Goal: Entertainment & Leisure: Browse casually

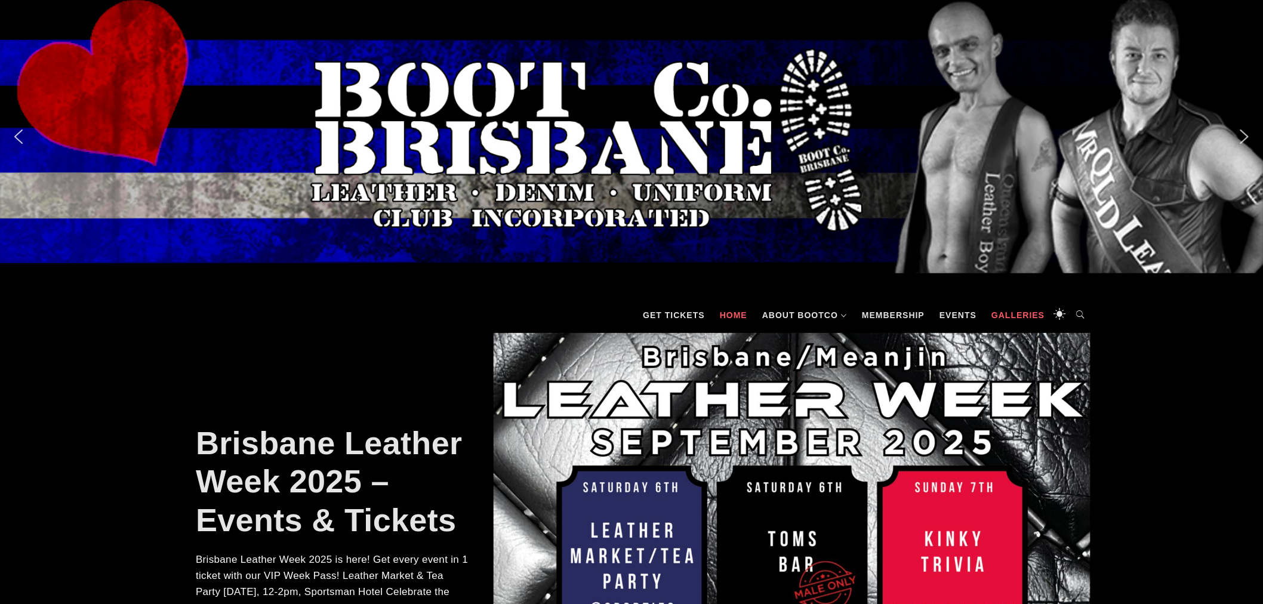
click at [1023, 314] on link "Galleries" at bounding box center [1017, 315] width 65 height 36
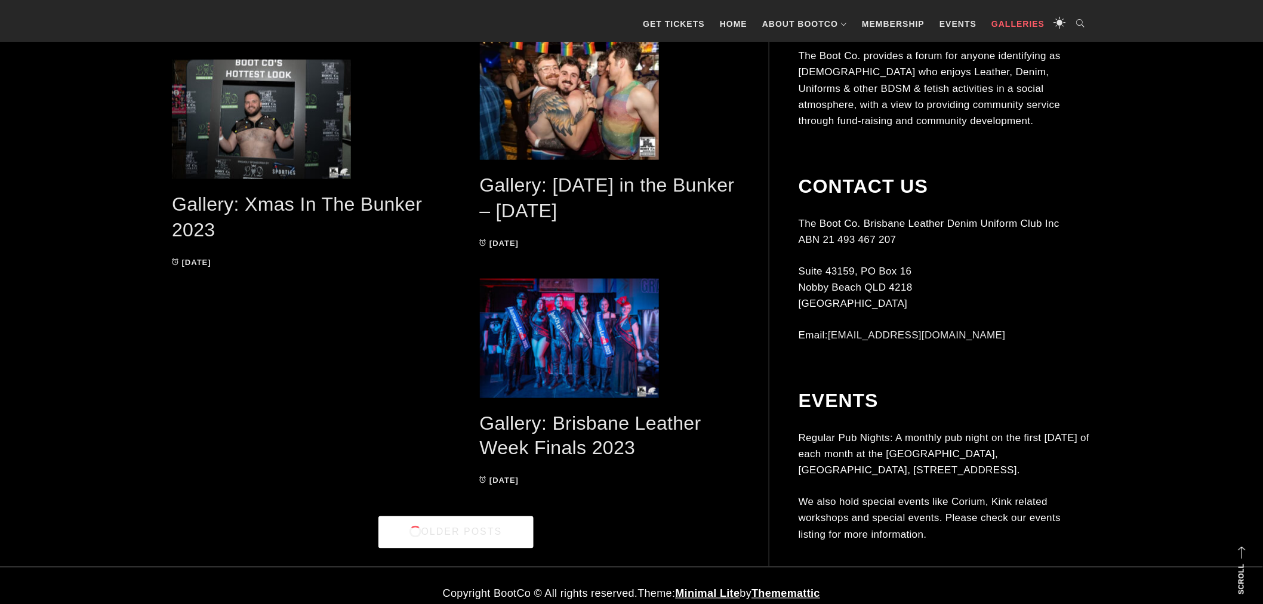
scroll to position [2407, 0]
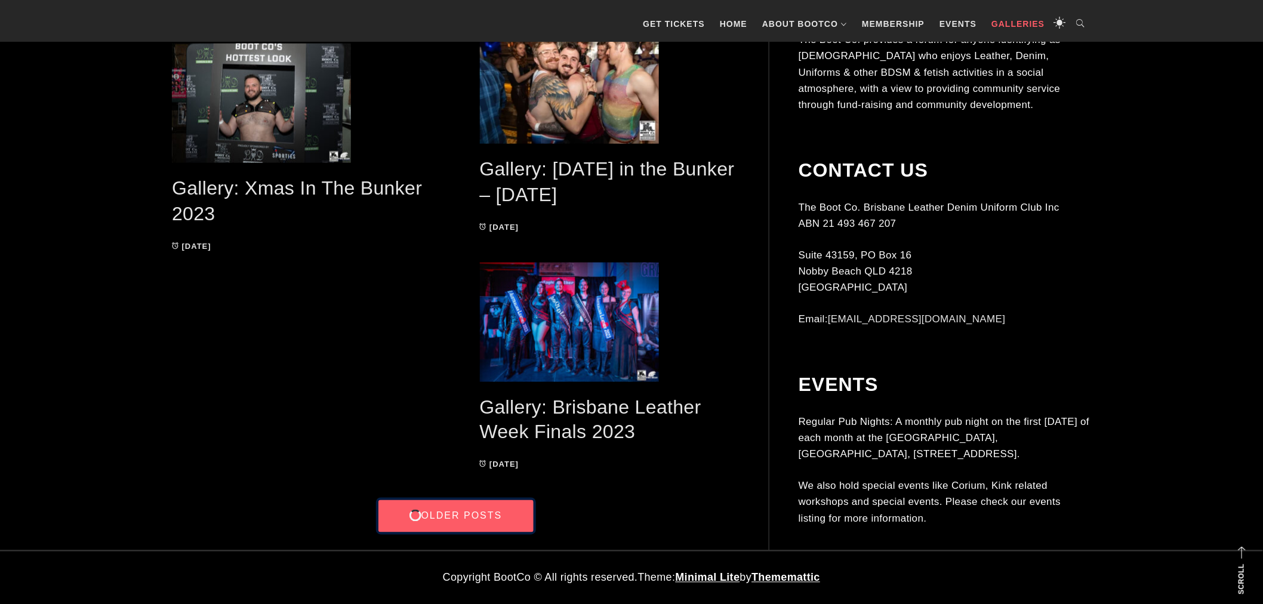
click at [450, 512] on link "Older Posts" at bounding box center [455, 516] width 155 height 32
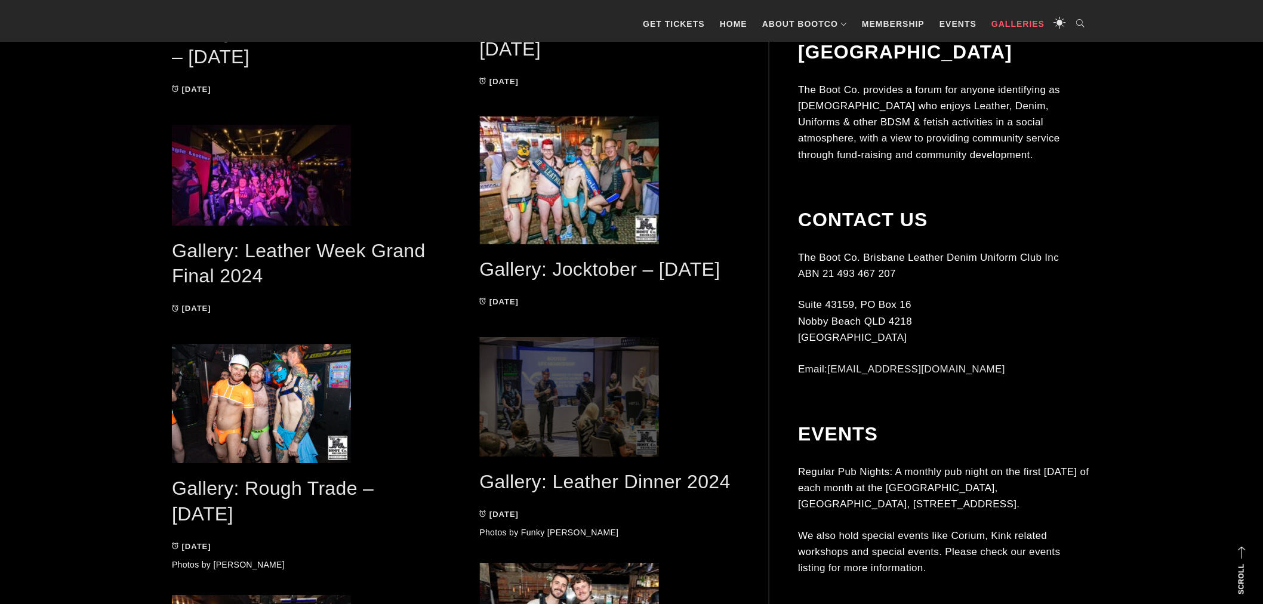
scroll to position [1523, 0]
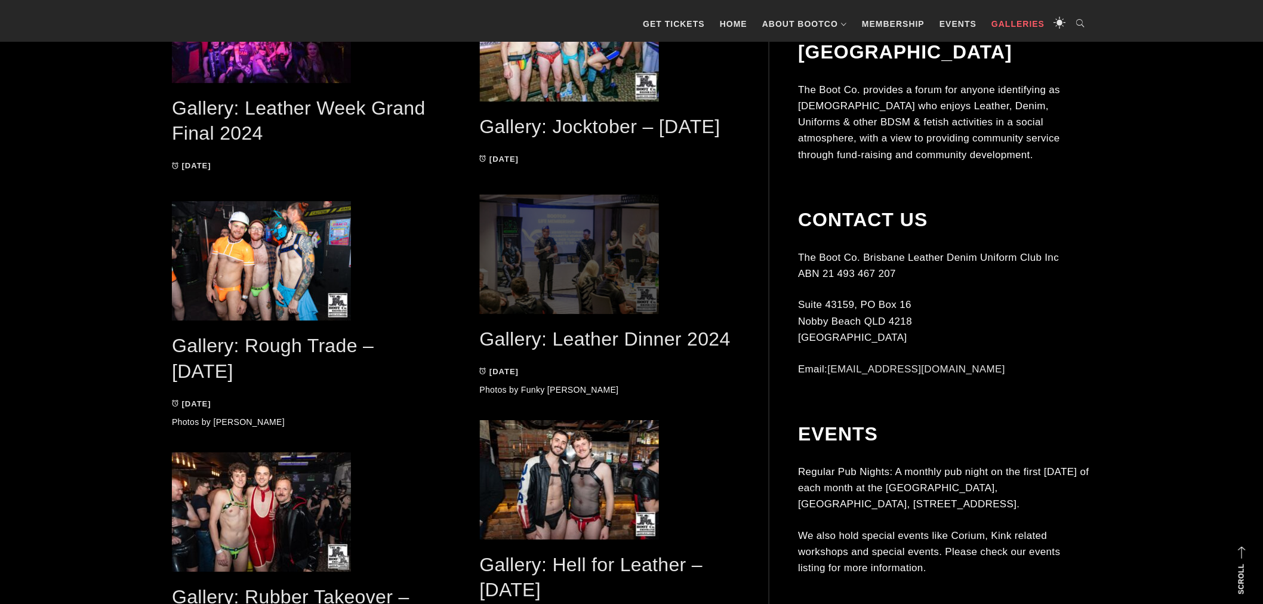
click at [583, 261] on span at bounding box center [610, 254] width 260 height 119
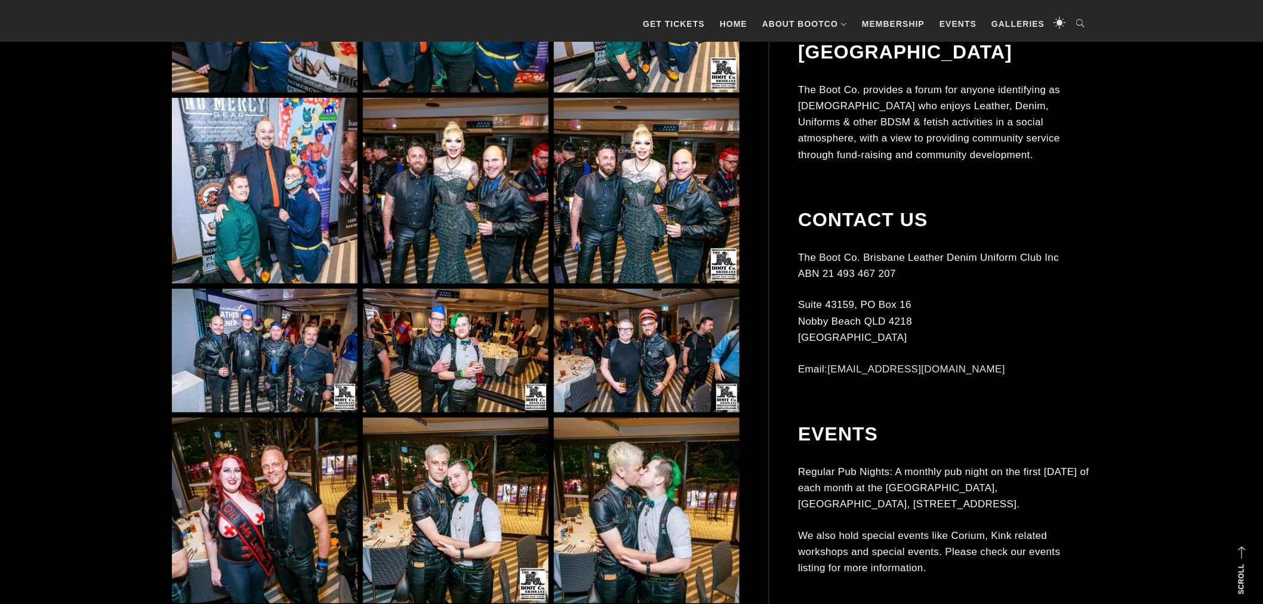
scroll to position [2120, 0]
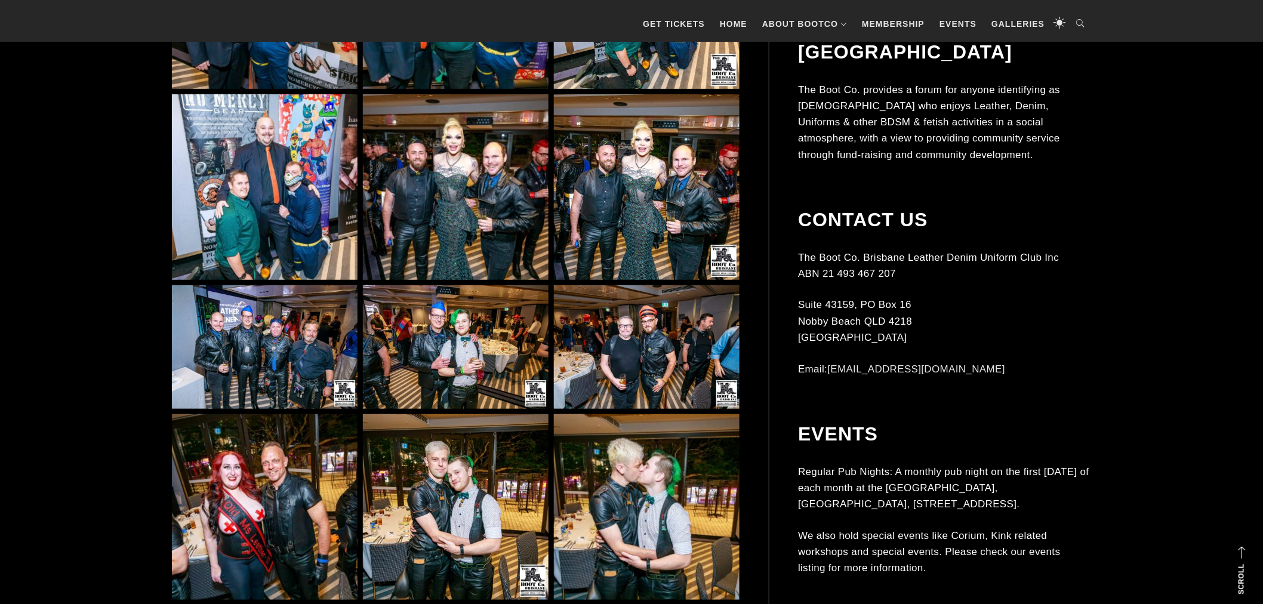
click at [470, 175] on img at bounding box center [456, 187] width 186 height 186
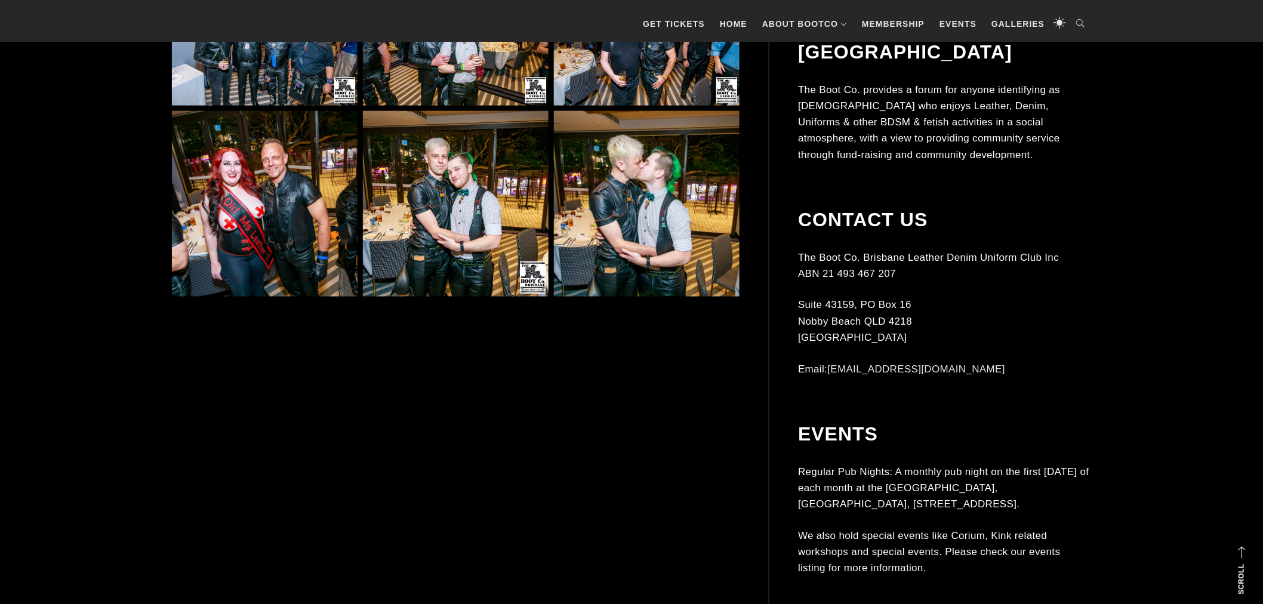
scroll to position [2429, 0]
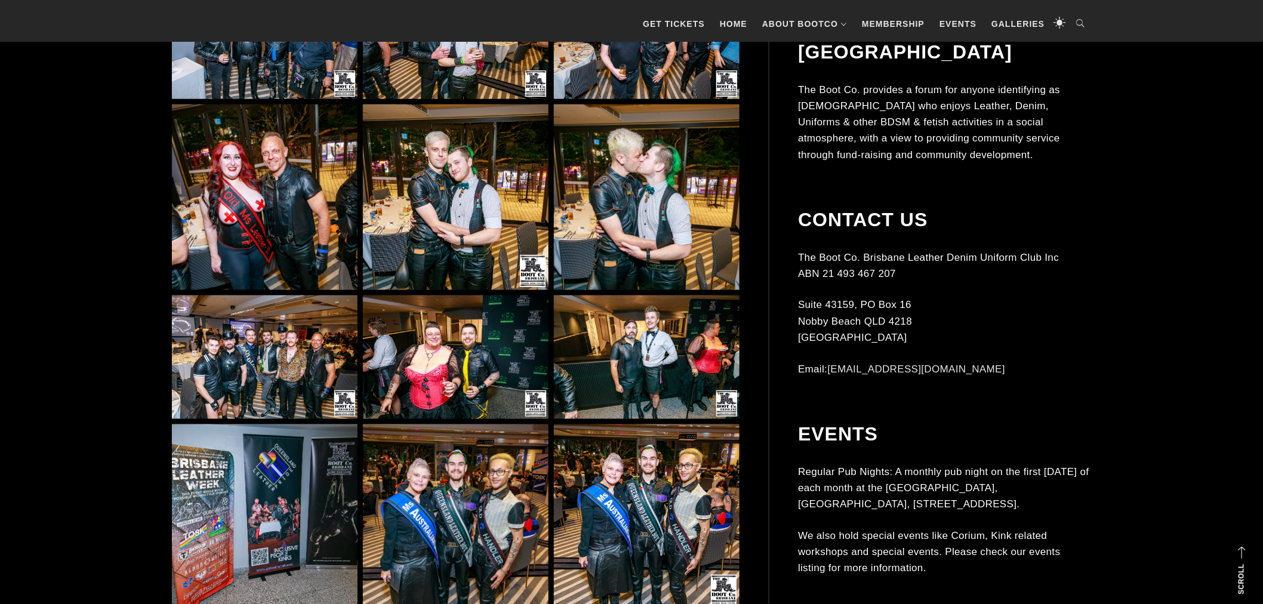
click at [306, 350] on img at bounding box center [265, 357] width 186 height 124
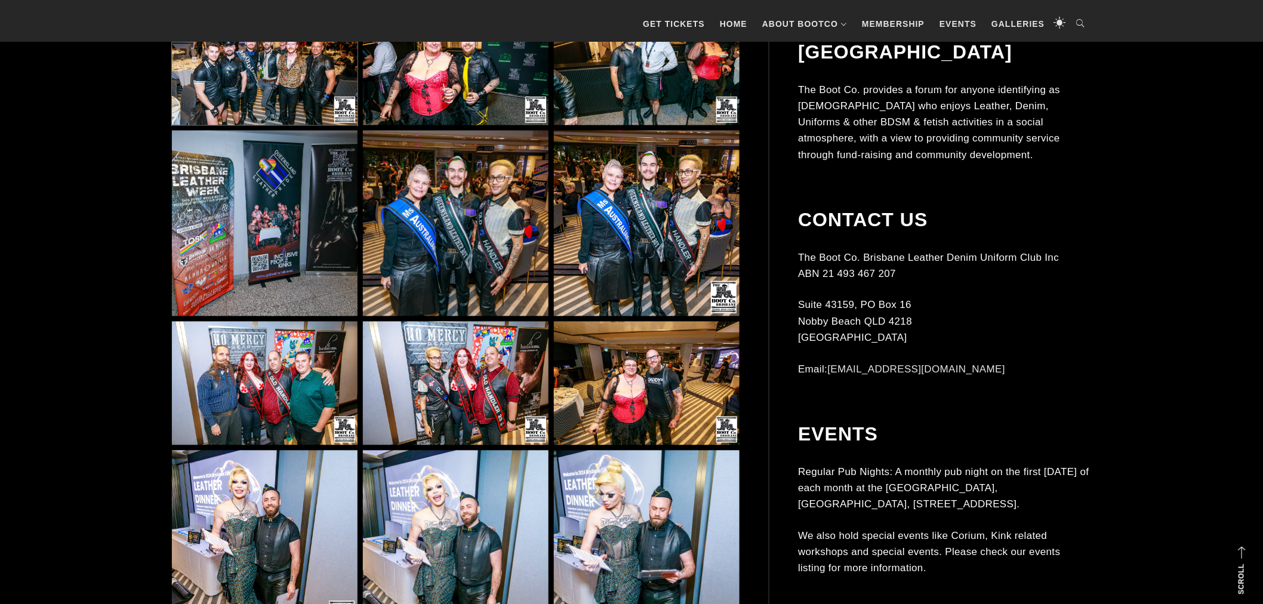
scroll to position [2738, 0]
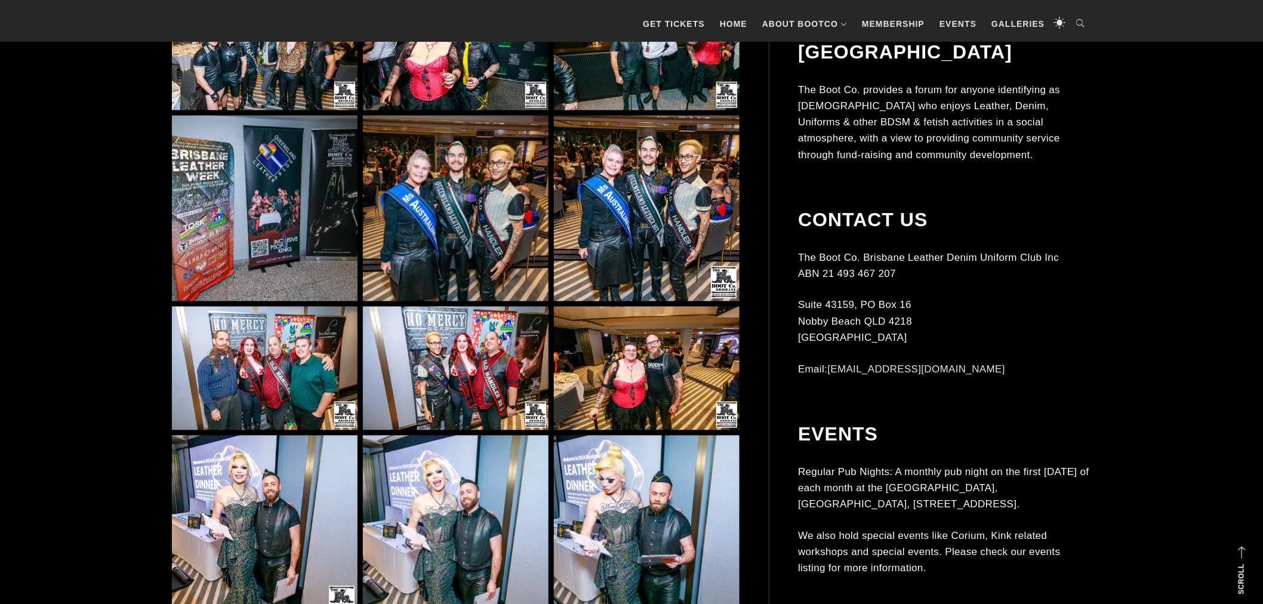
click at [686, 215] on img at bounding box center [647, 209] width 186 height 186
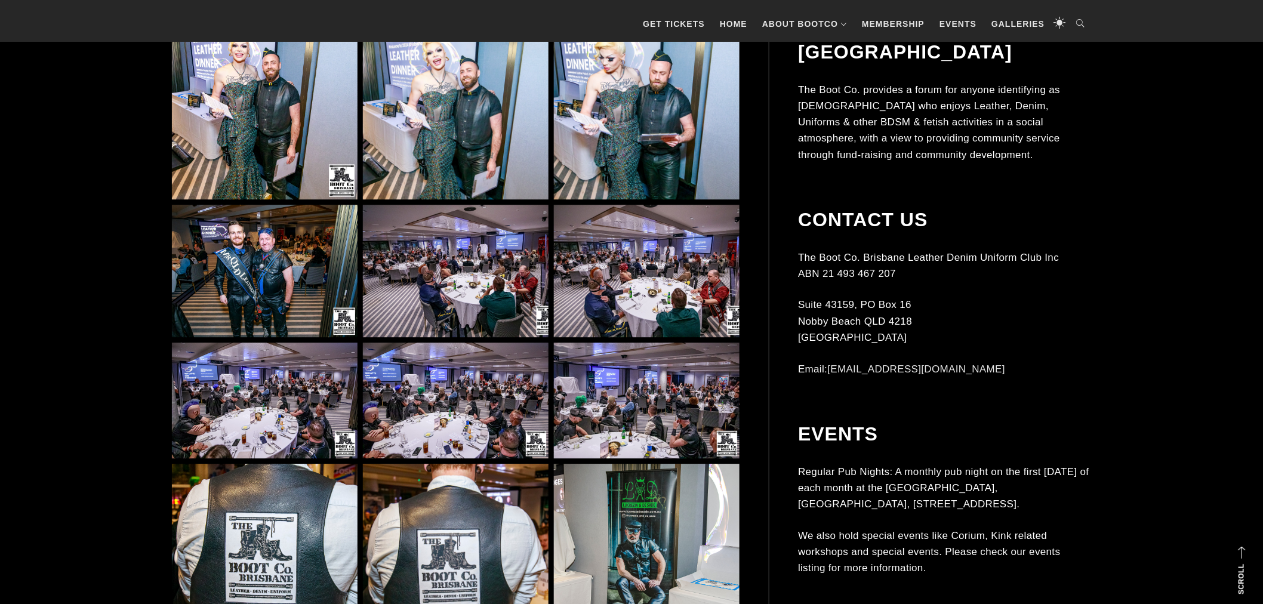
scroll to position [3179, 0]
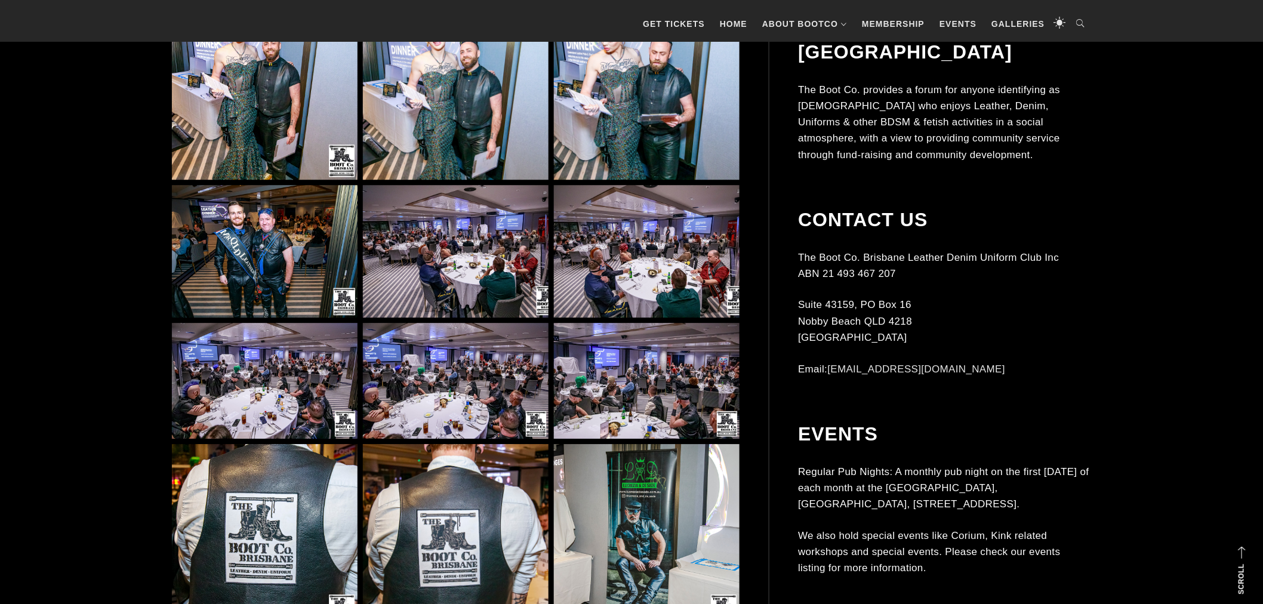
click at [473, 411] on img at bounding box center [456, 381] width 186 height 116
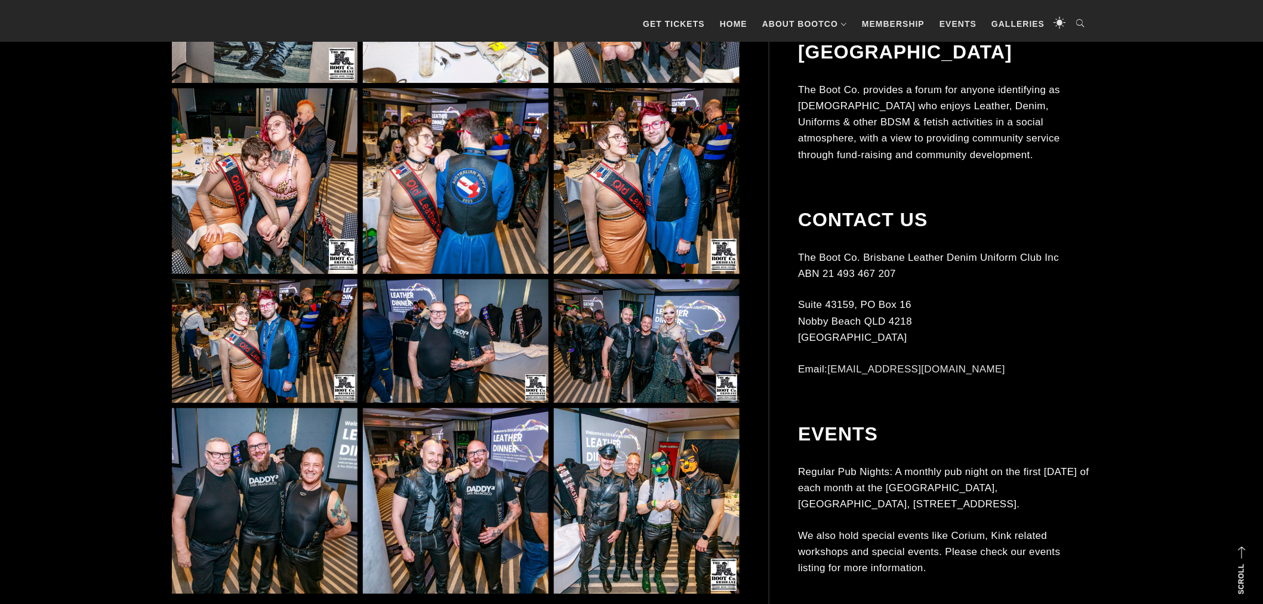
scroll to position [3931, 0]
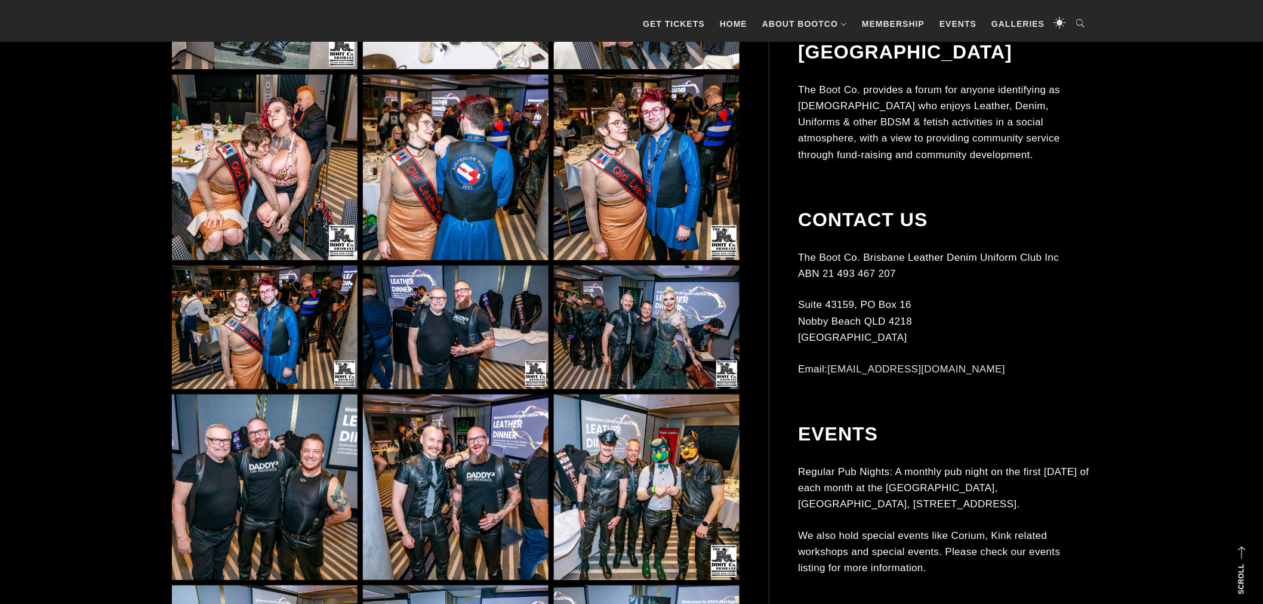
click at [309, 203] on img at bounding box center [265, 168] width 186 height 186
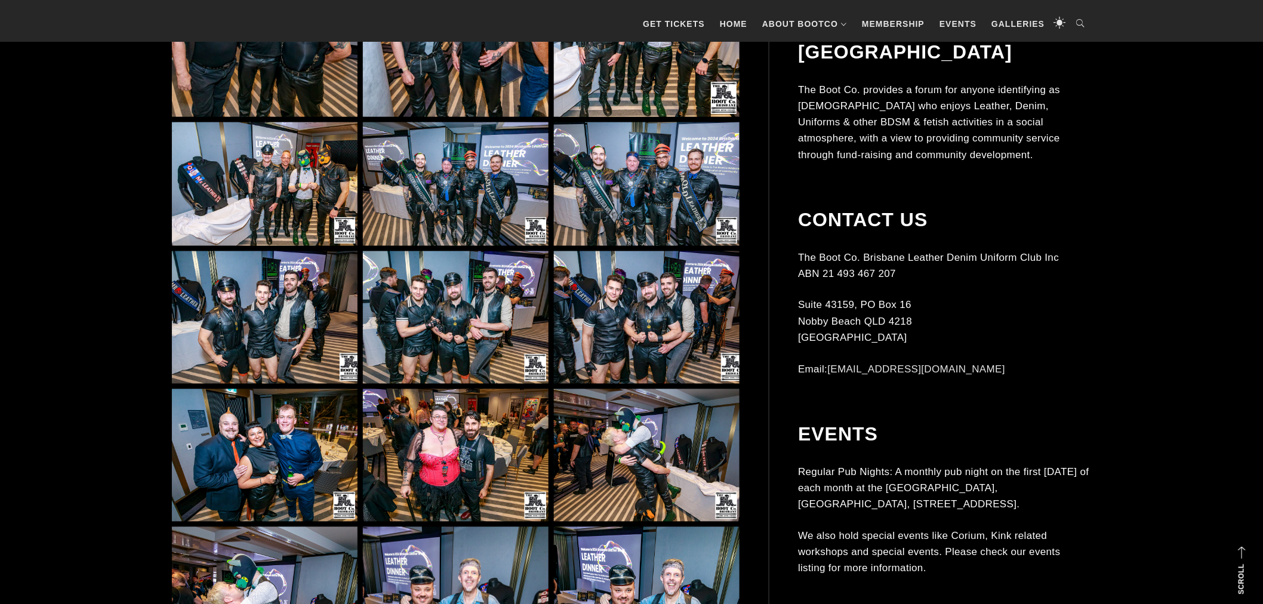
scroll to position [4418, 0]
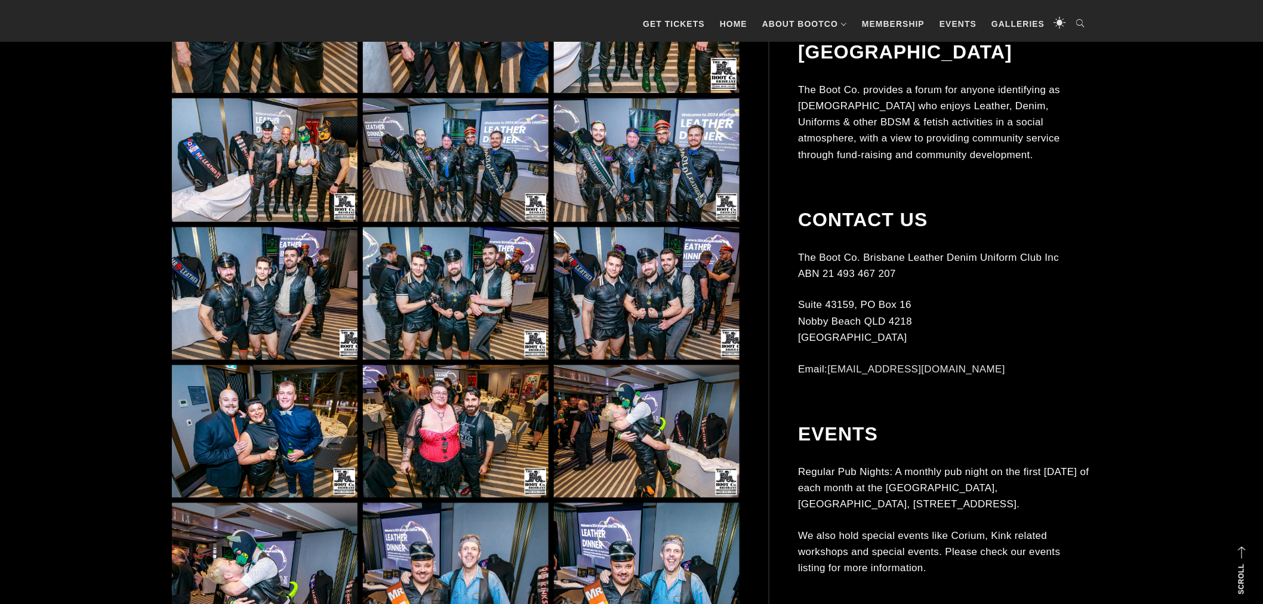
click at [658, 295] on img at bounding box center [647, 293] width 186 height 133
click at [320, 309] on img at bounding box center [265, 293] width 186 height 133
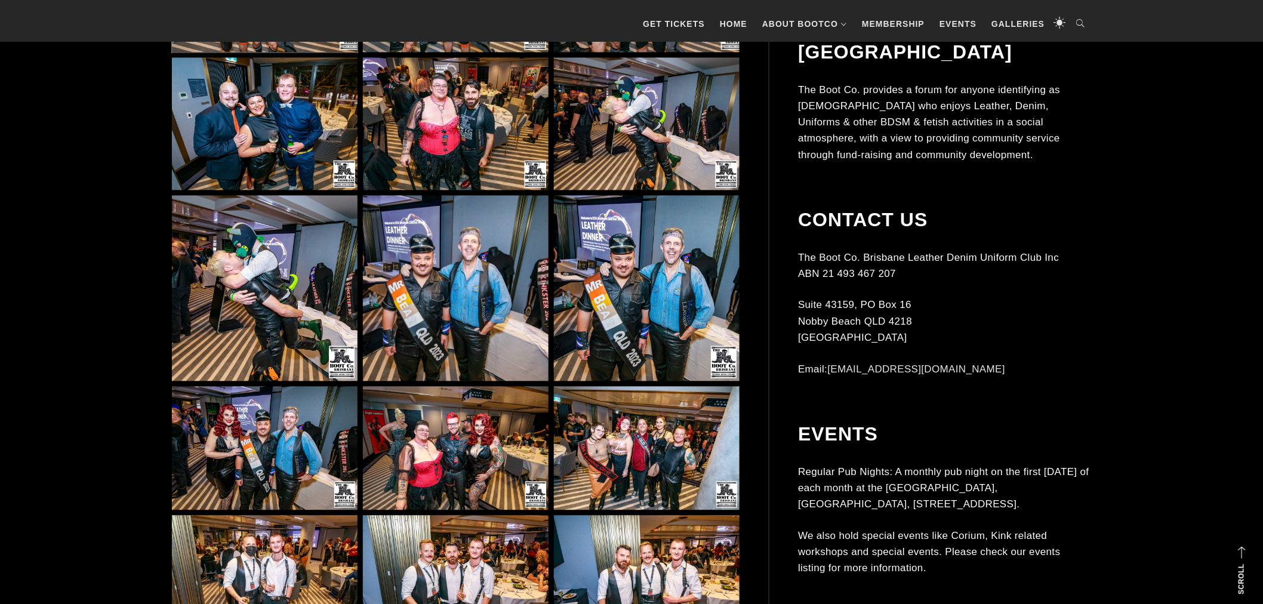
scroll to position [4727, 0]
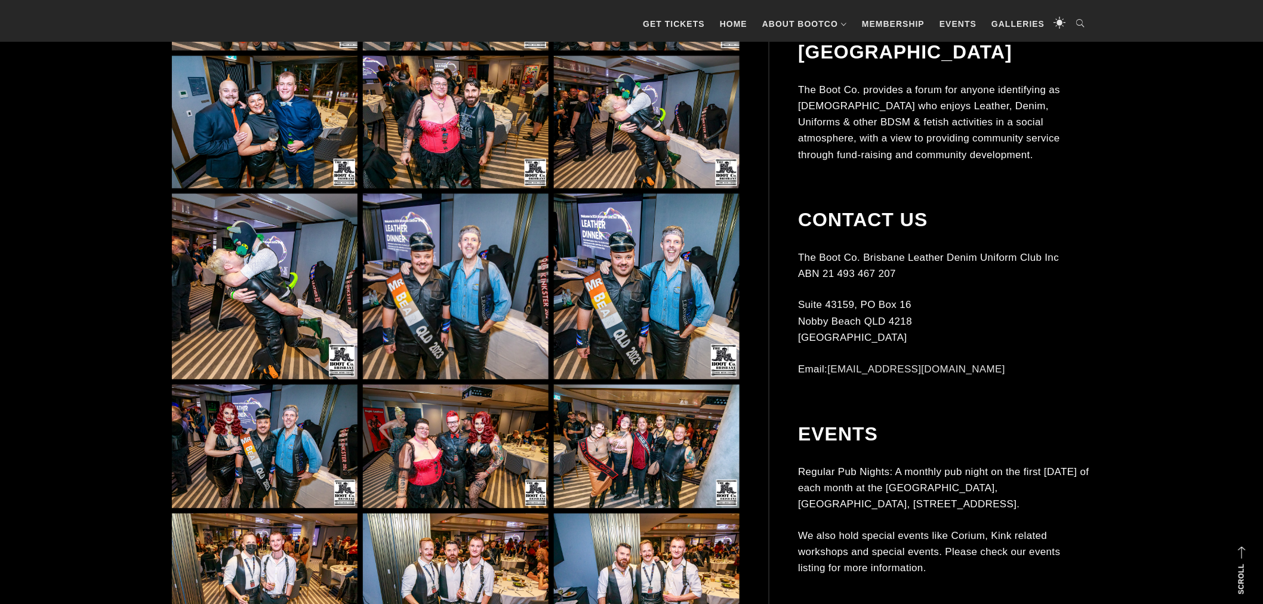
click at [670, 289] on img at bounding box center [647, 287] width 186 height 186
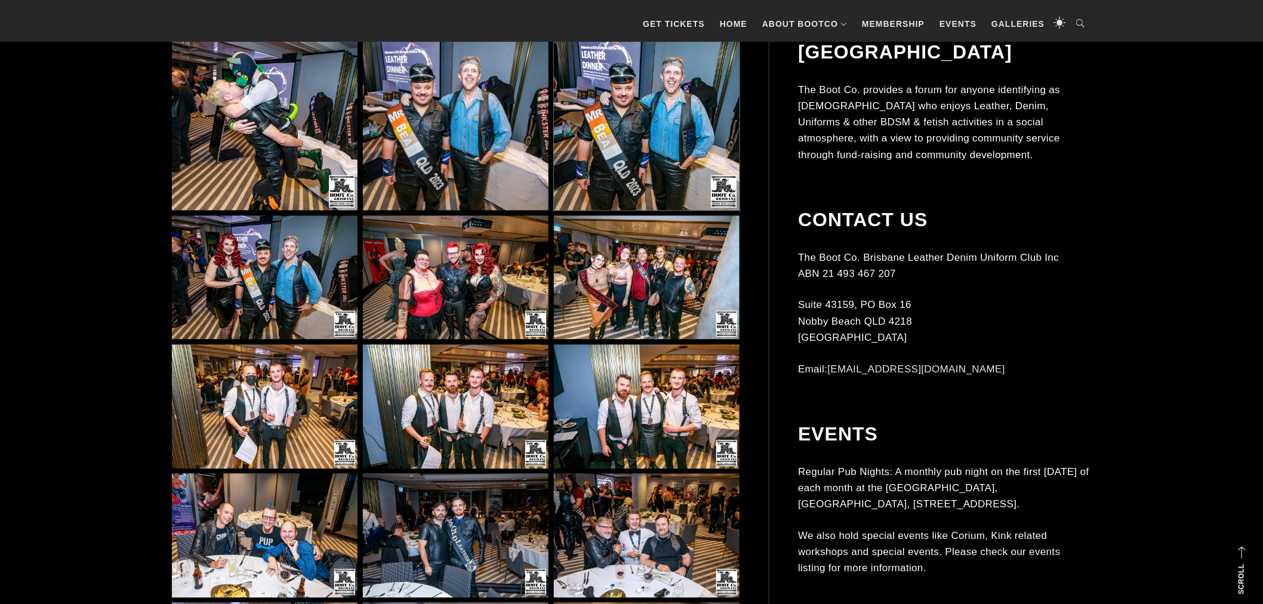
scroll to position [4948, 0]
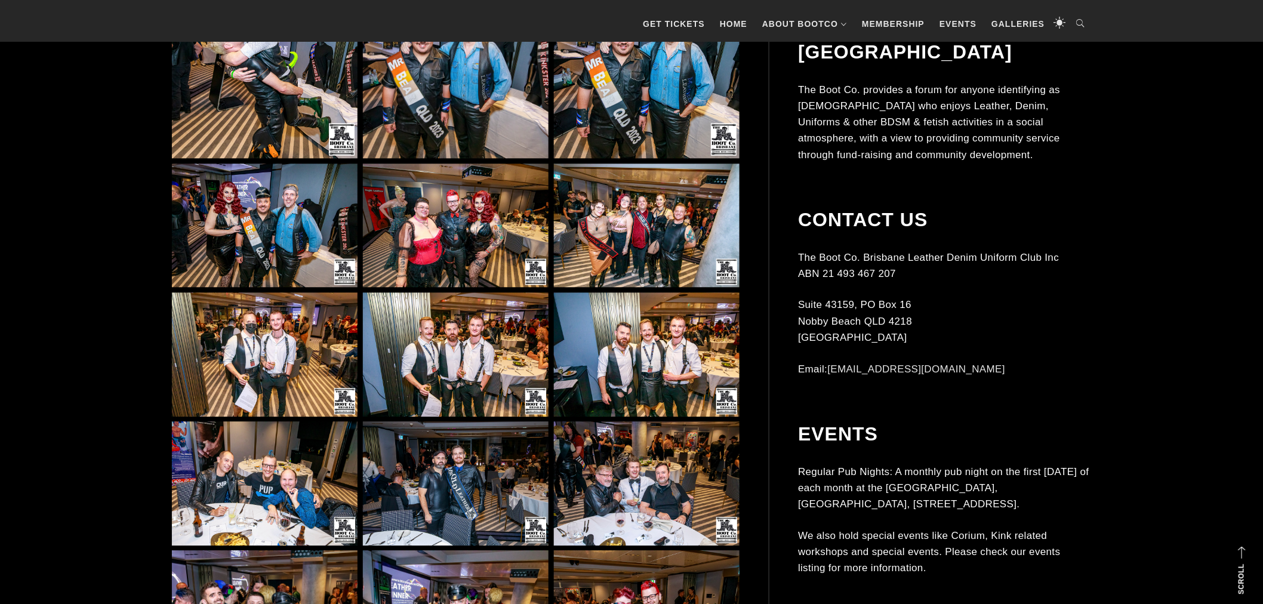
click at [600, 242] on img at bounding box center [647, 226] width 186 height 124
click at [433, 251] on img at bounding box center [456, 226] width 186 height 124
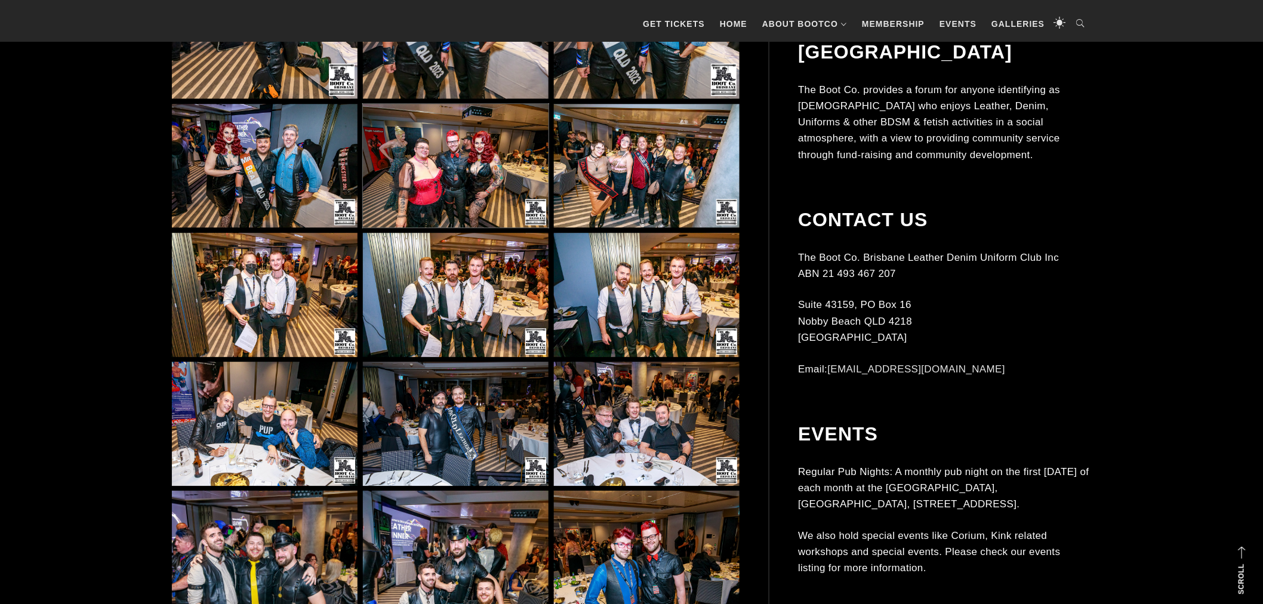
scroll to position [5257, 0]
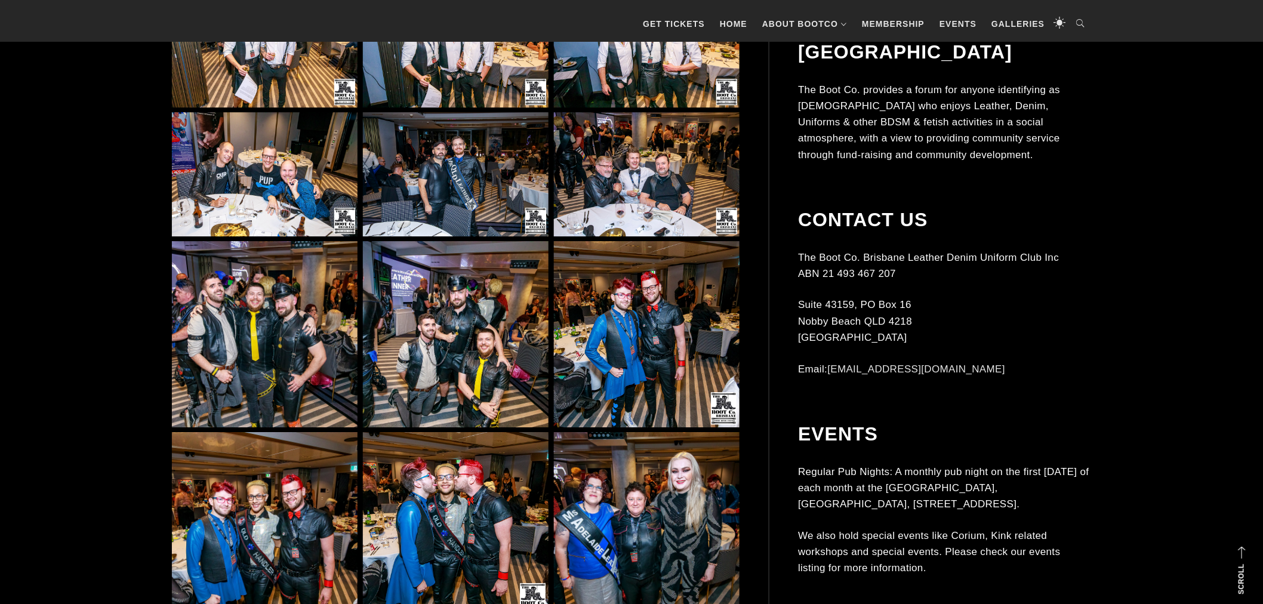
click at [451, 334] on img at bounding box center [456, 334] width 186 height 186
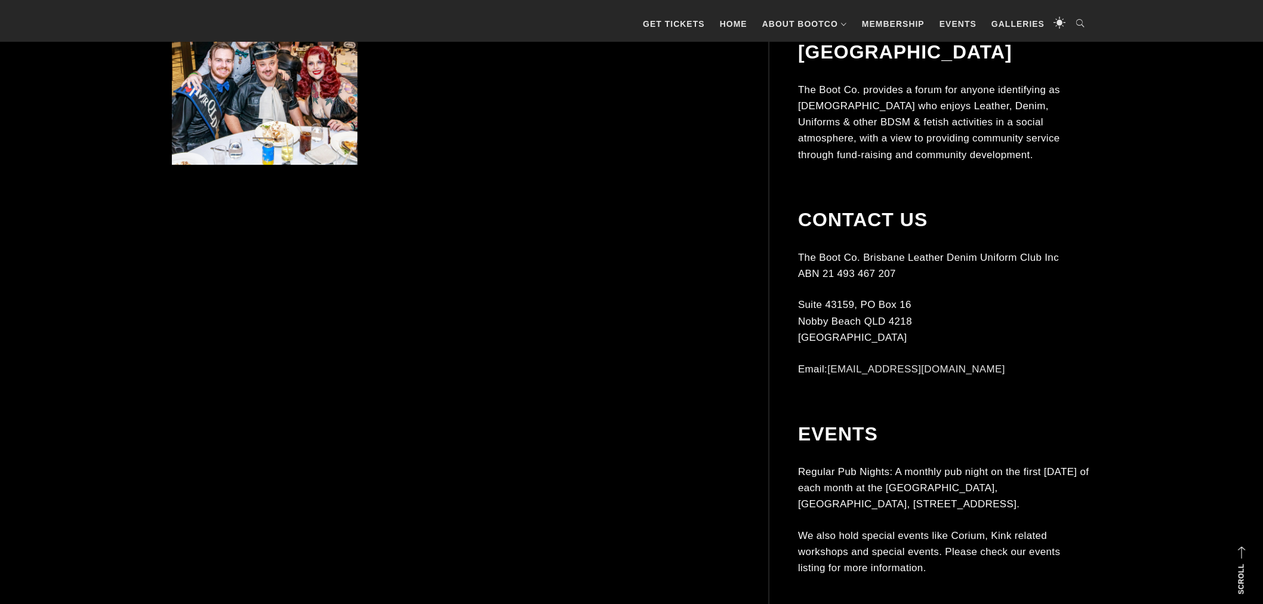
scroll to position [7158, 0]
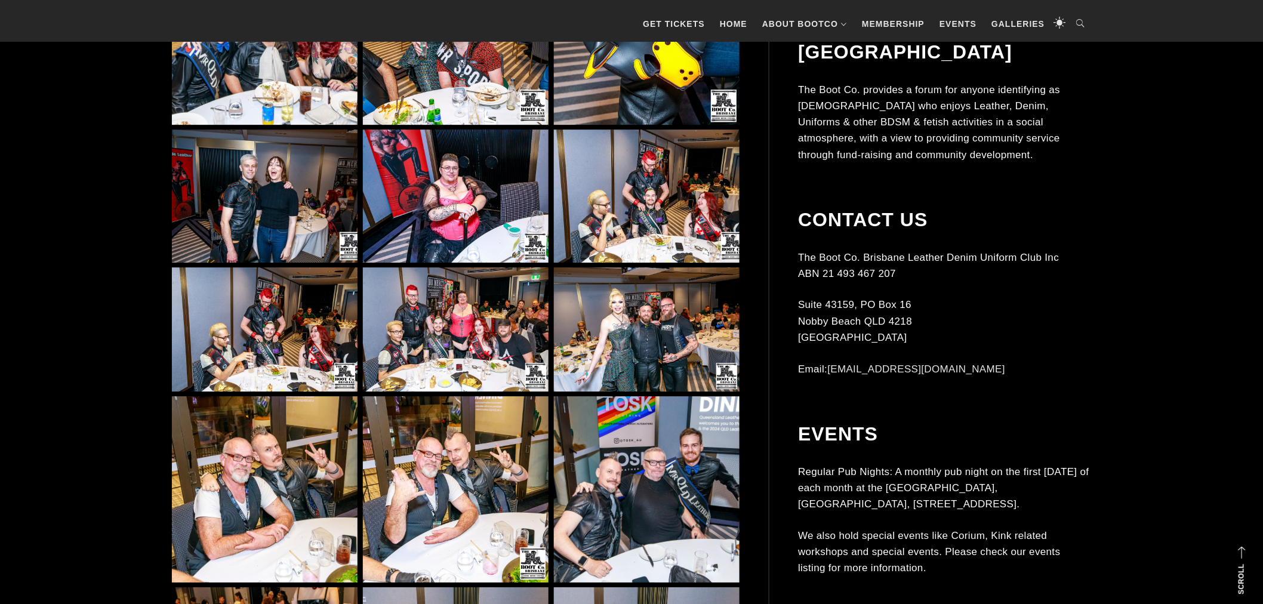
click at [511, 306] on img at bounding box center [456, 329] width 186 height 124
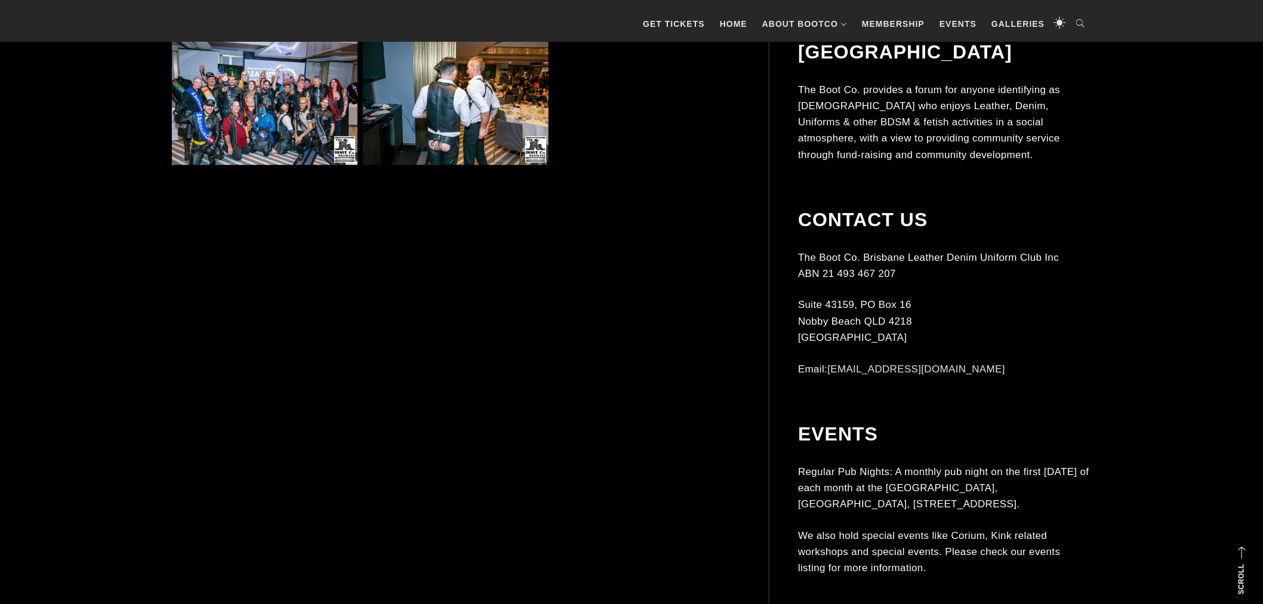
scroll to position [8838, 0]
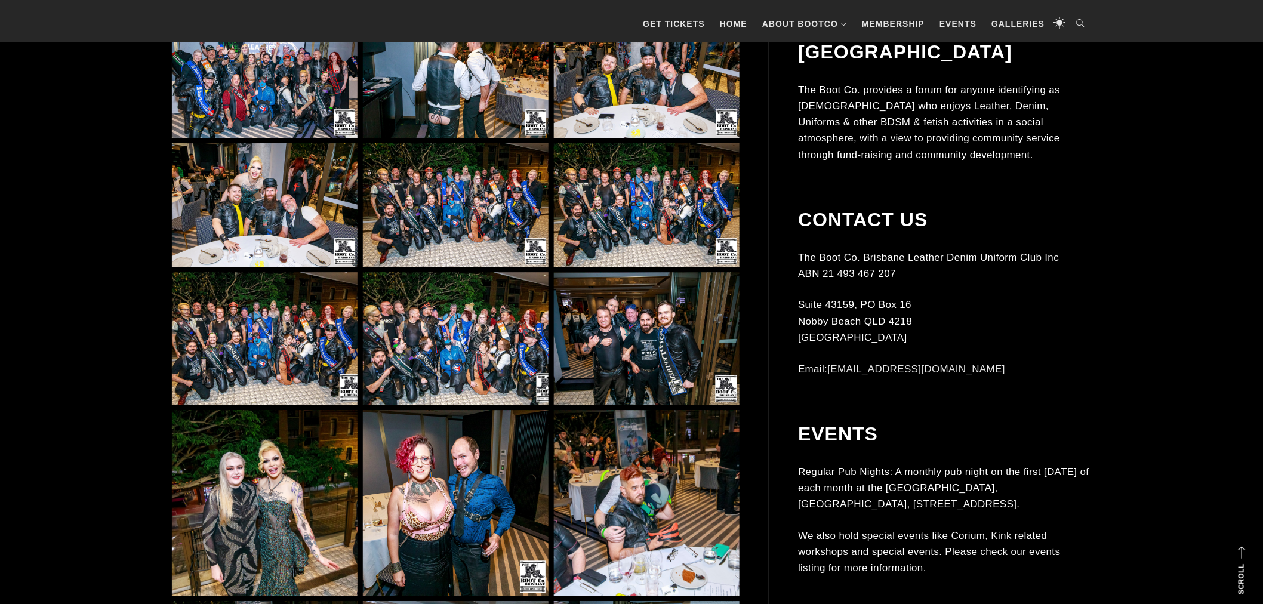
click at [313, 315] on img at bounding box center [265, 338] width 186 height 133
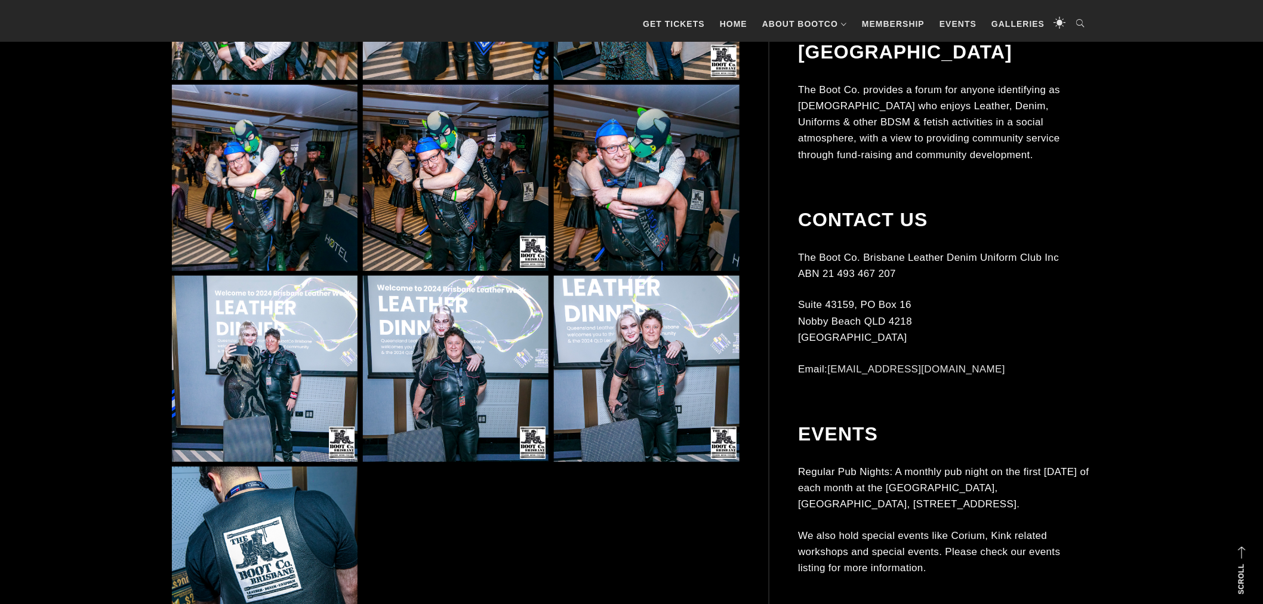
scroll to position [9810, 0]
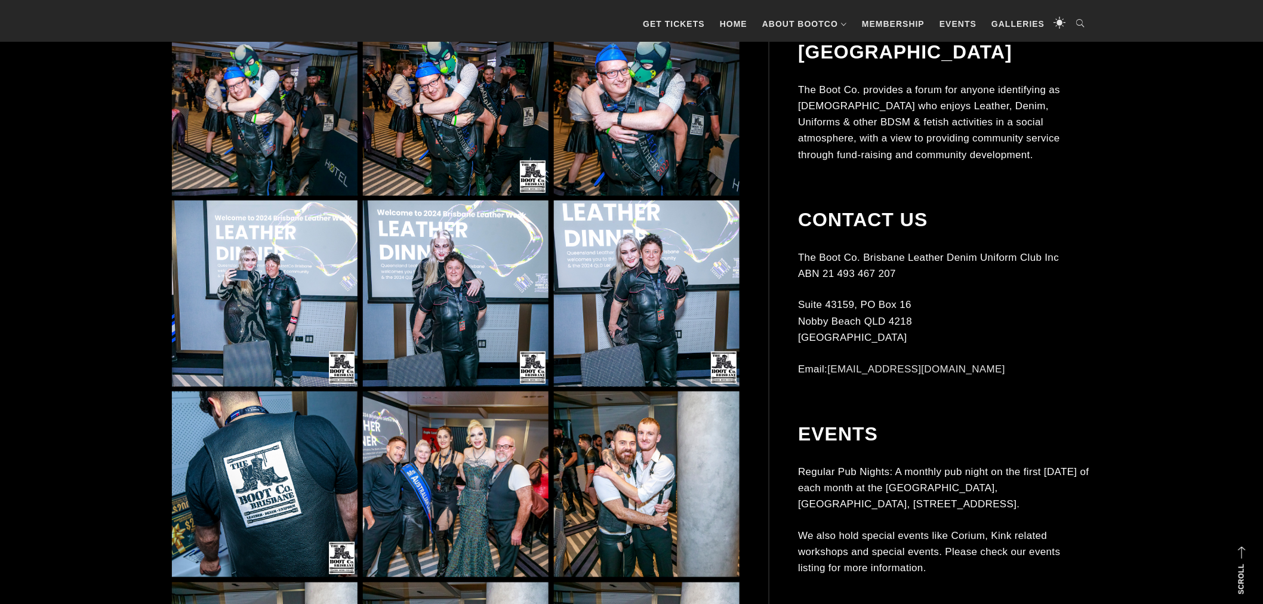
click at [452, 508] on img at bounding box center [456, 484] width 186 height 186
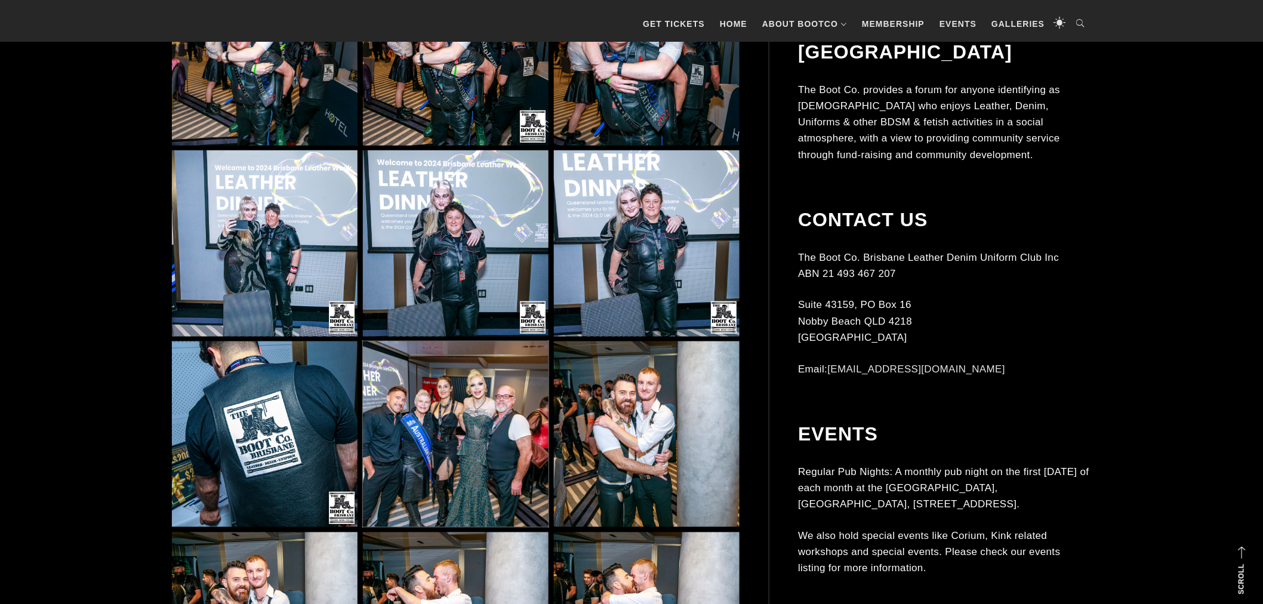
scroll to position [10208, 0]
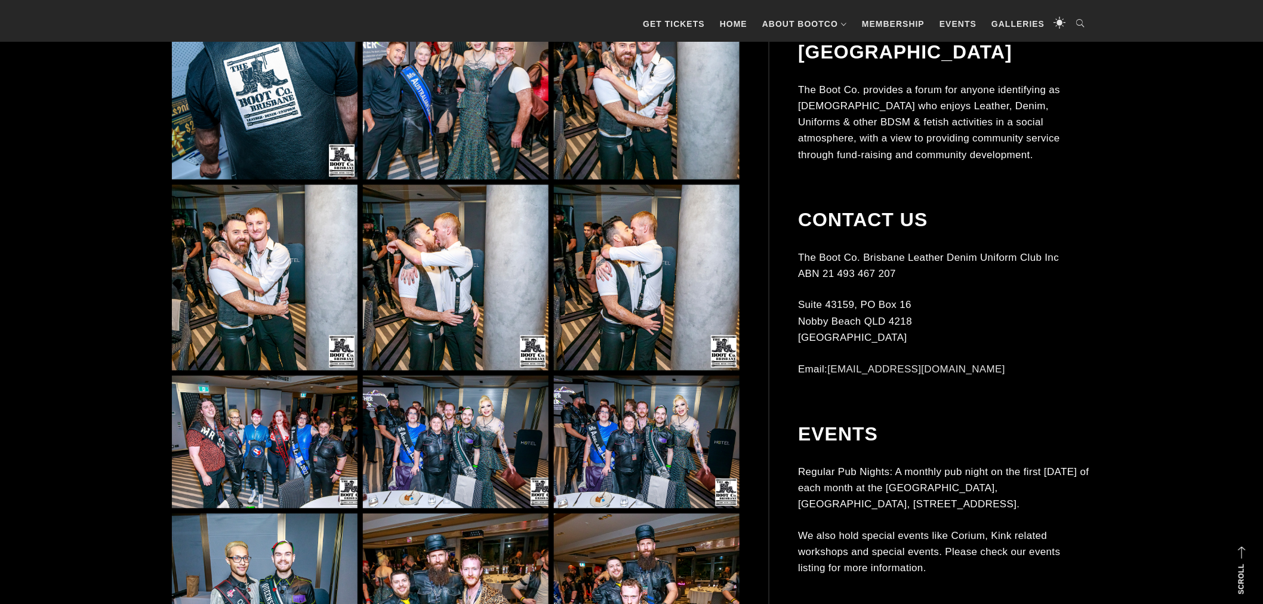
click at [612, 430] on img at bounding box center [647, 442] width 186 height 133
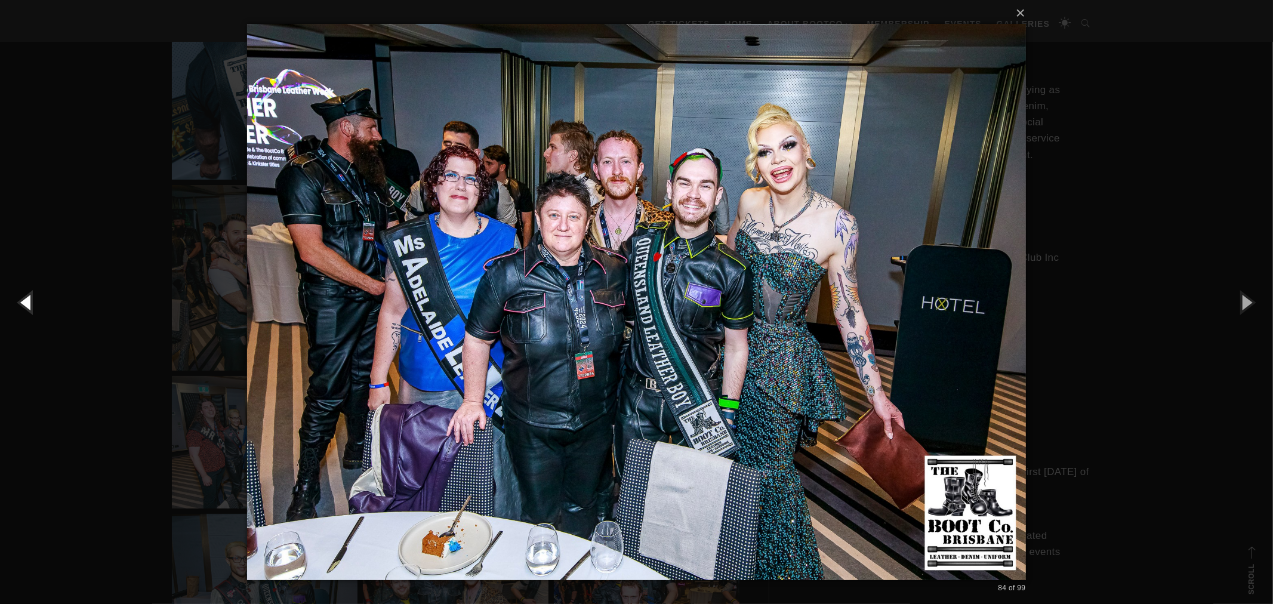
click at [32, 302] on button "button" at bounding box center [27, 302] width 54 height 66
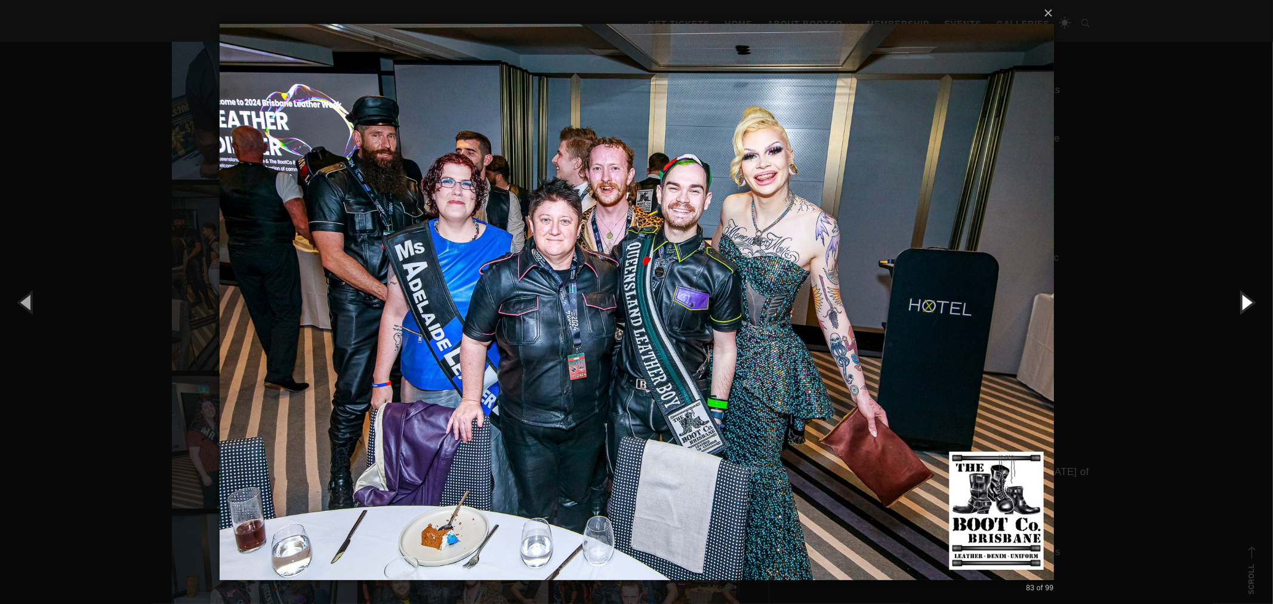
click at [1247, 304] on button "button" at bounding box center [1246, 302] width 54 height 66
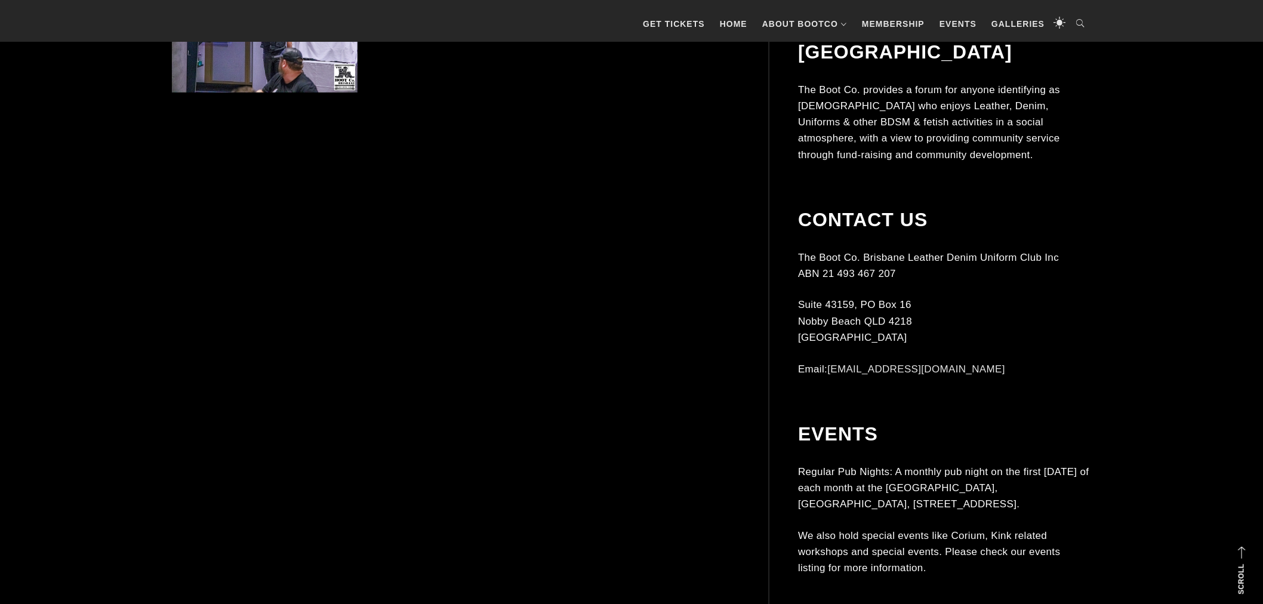
scroll to position [11578, 0]
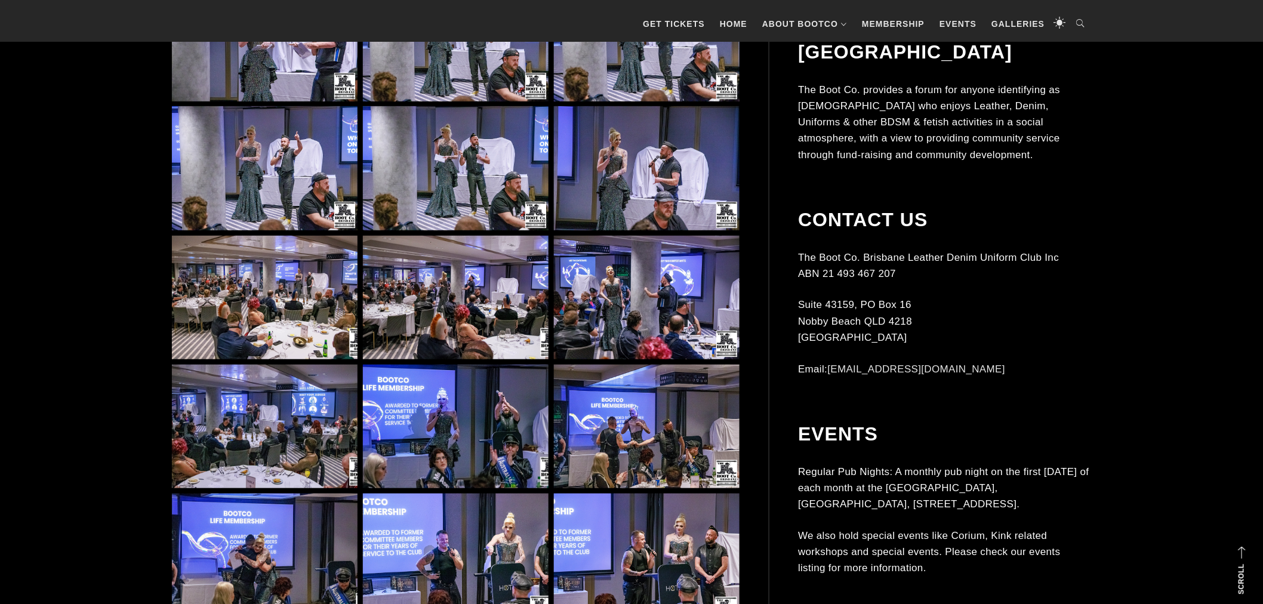
click at [480, 296] on img at bounding box center [456, 298] width 186 height 124
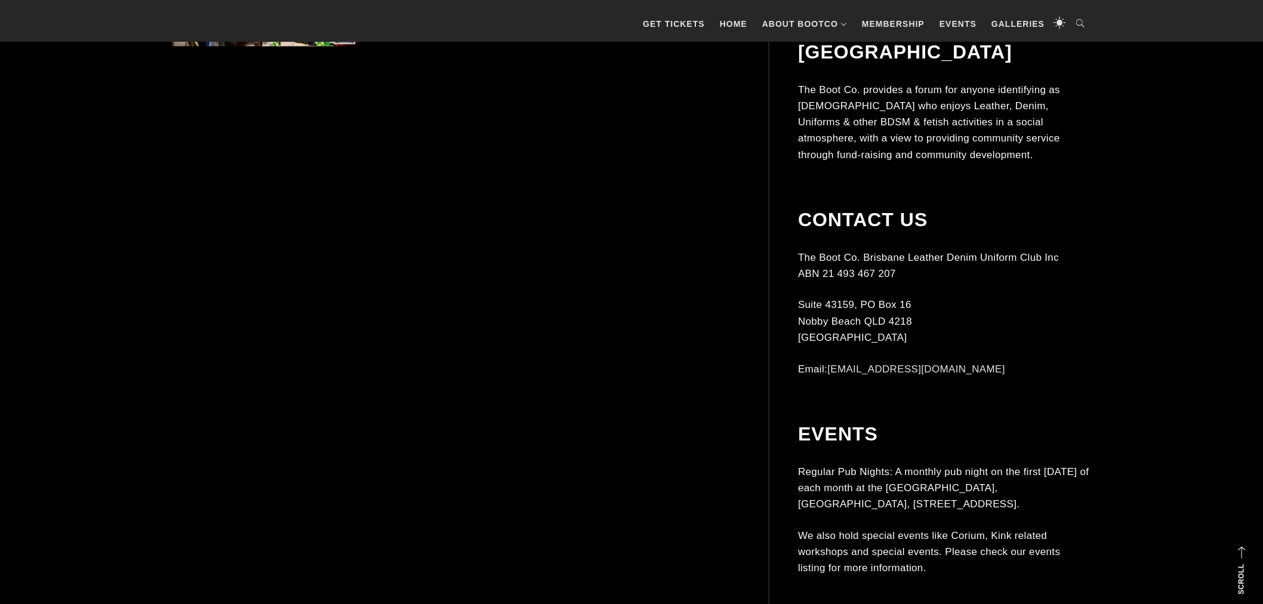
scroll to position [13965, 0]
